Goal: Book appointment/travel/reservation

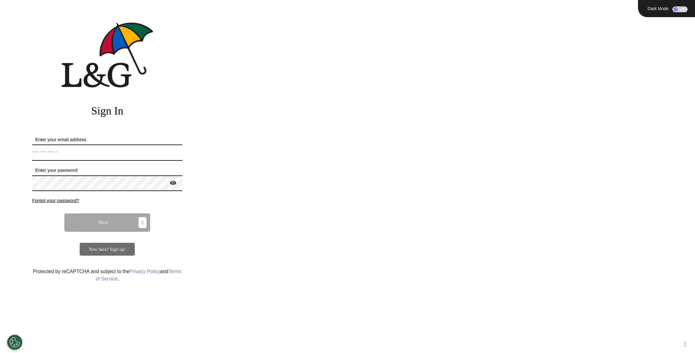
click at [92, 152] on input "Enter your email address" at bounding box center [107, 153] width 150 height 16
type input "**********"
click at [99, 225] on span "Next" at bounding box center [103, 222] width 9 height 5
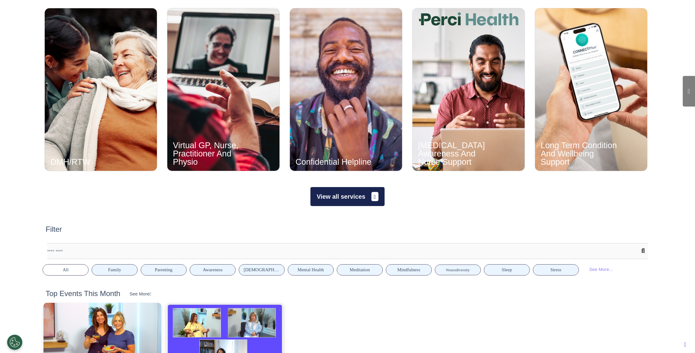
scroll to position [331, 0]
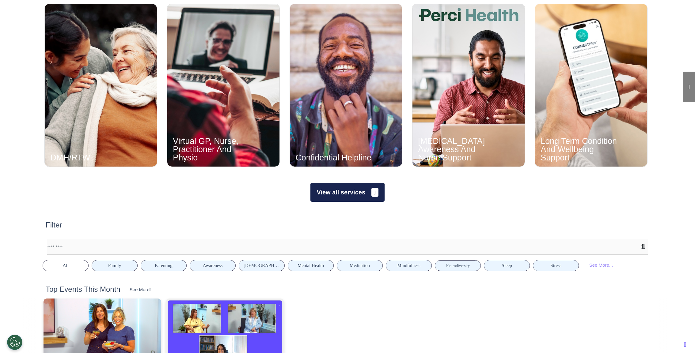
click at [342, 188] on button "View all services" at bounding box center [347, 192] width 74 height 19
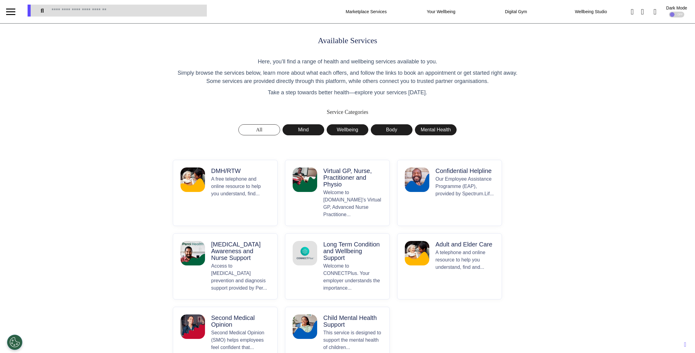
click at [209, 207] on button "DMH/RTW A free telephone and online resource to help you understand, find..." at bounding box center [225, 193] width 105 height 66
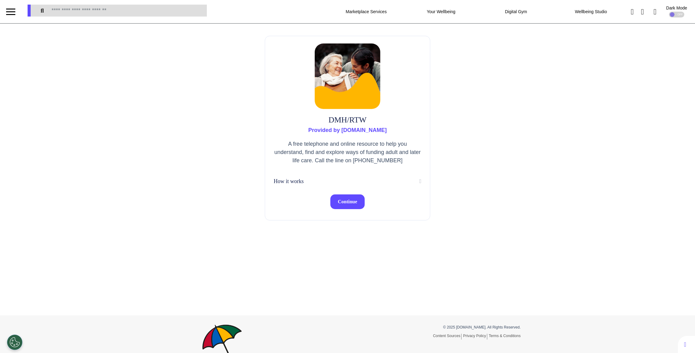
click at [347, 197] on button "Continue" at bounding box center [347, 201] width 34 height 15
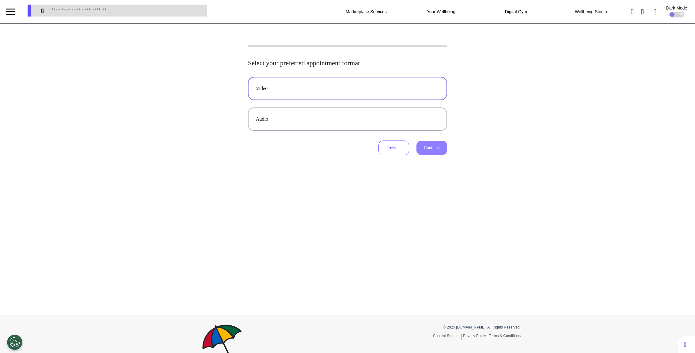
click at [267, 81] on button "Video" at bounding box center [347, 88] width 199 height 23
click at [438, 153] on button "Continue" at bounding box center [431, 148] width 31 height 14
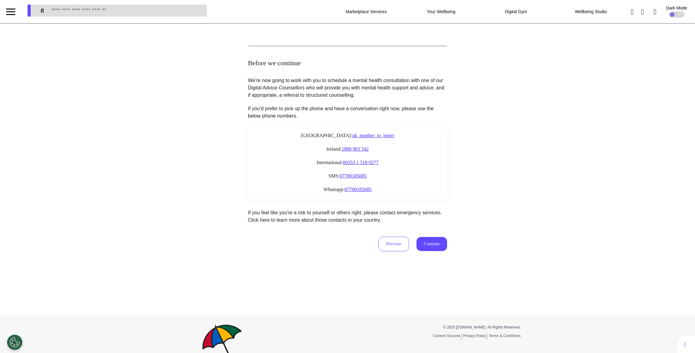
click at [425, 235] on div "We're now going to work with you to schedule a mental health consultation with …" at bounding box center [347, 164] width 199 height 175
click at [430, 248] on button "Continue" at bounding box center [431, 244] width 31 height 14
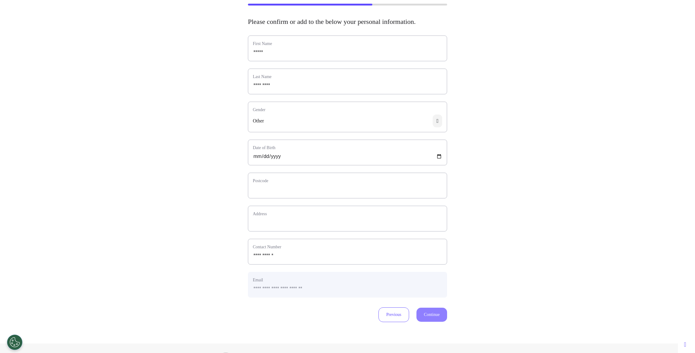
scroll to position [44, 0]
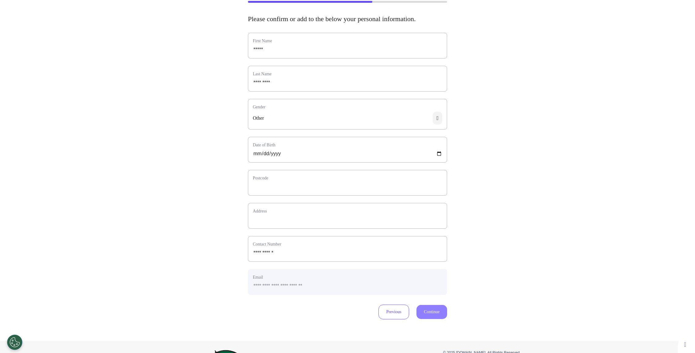
click at [296, 247] on label "Contact Number" at bounding box center [347, 244] width 189 height 6
click at [290, 257] on input "phone" at bounding box center [347, 253] width 189 height 8
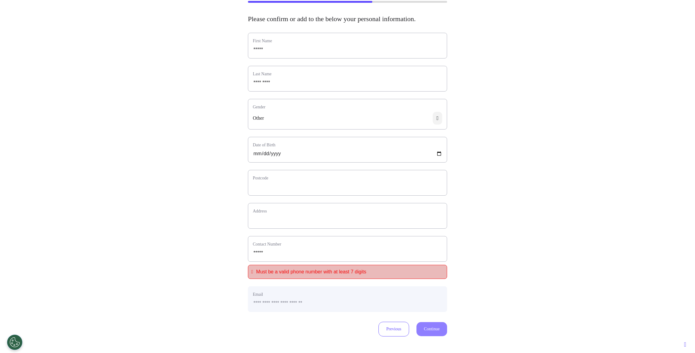
click at [583, 243] on div "**********" at bounding box center [347, 169] width 695 height 336
click at [296, 247] on label "Contact Number" at bounding box center [347, 244] width 189 height 6
click at [285, 257] on input "phone" at bounding box center [347, 253] width 189 height 8
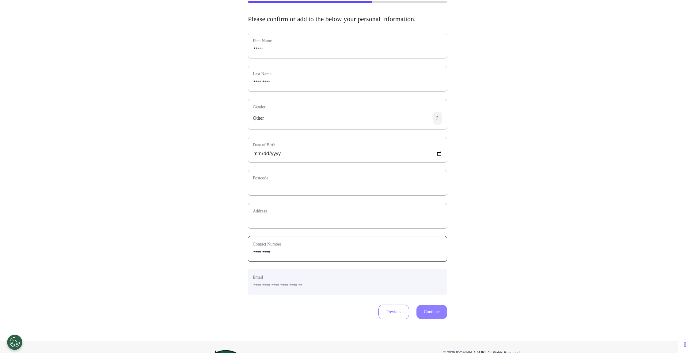
type input "*********"
